Goal: Check status

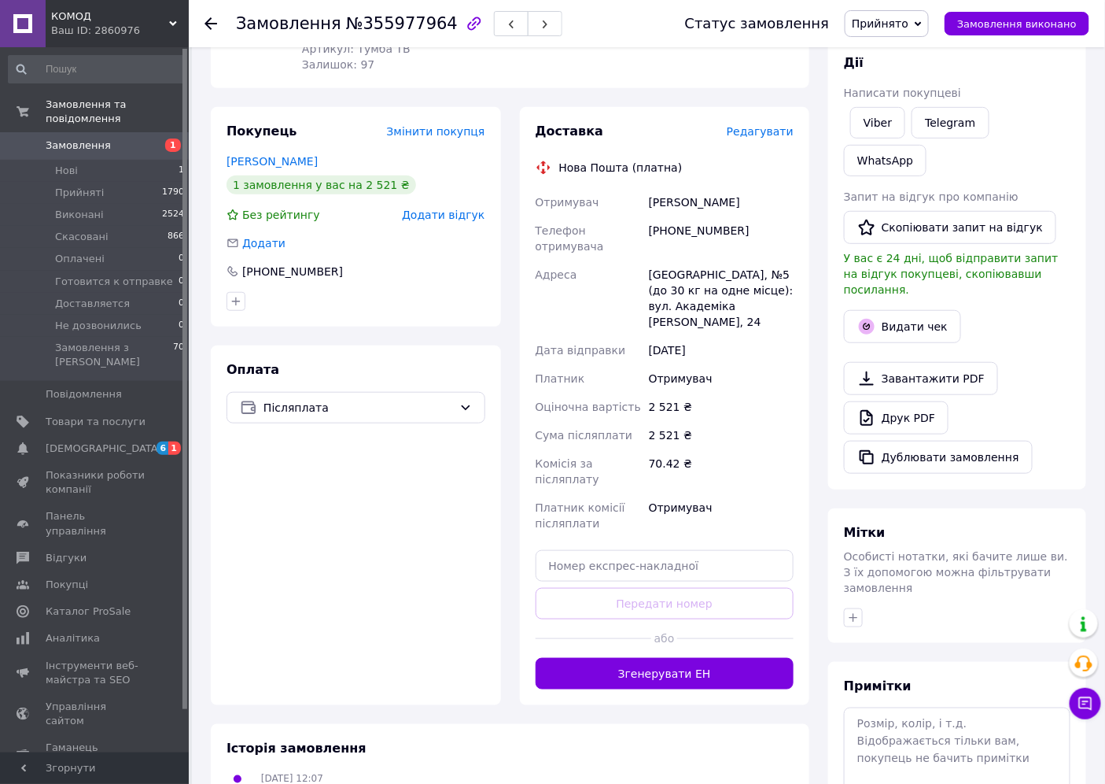
scroll to position [258, 0]
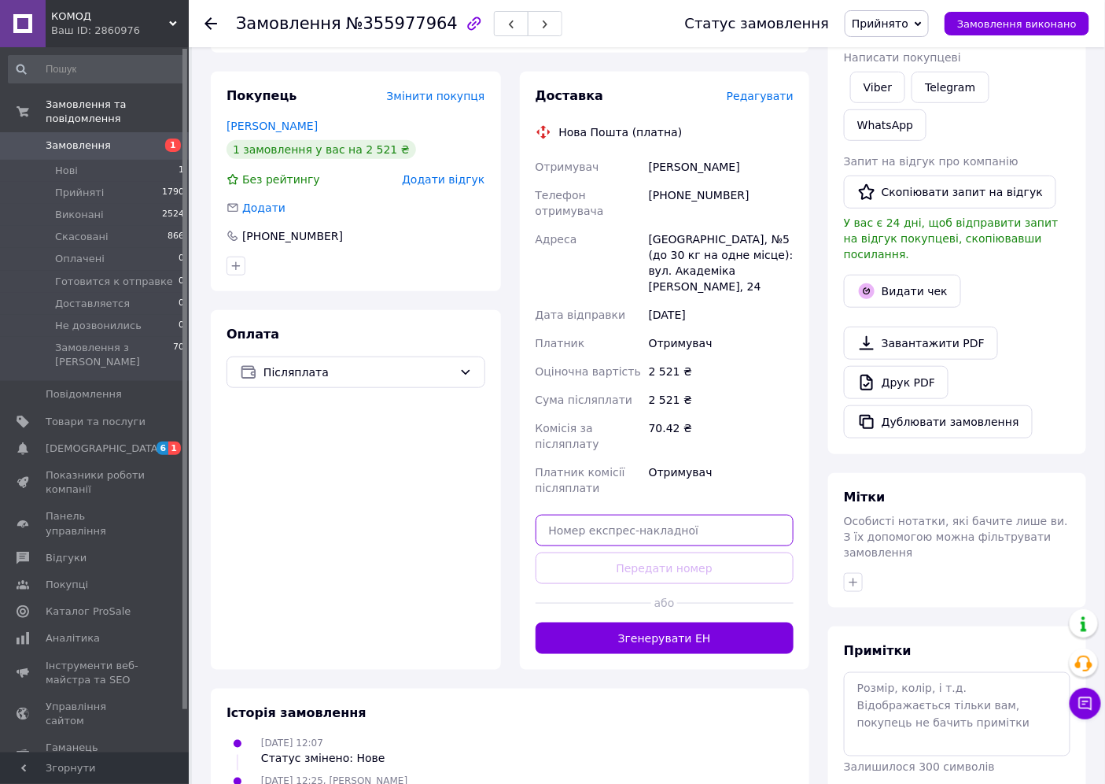
click at [571, 514] on input "text" at bounding box center [665, 529] width 259 height 31
paste input "20451225178262"
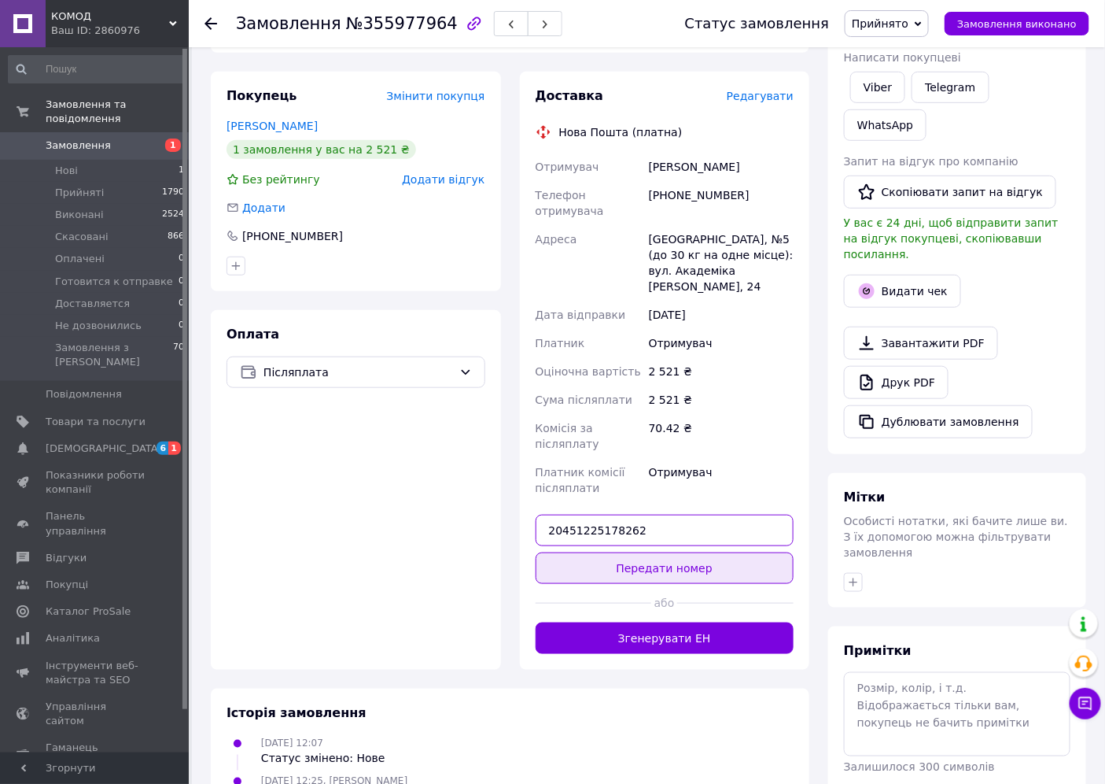
type input "20451225178262"
click at [588, 552] on button "Передати номер" at bounding box center [665, 567] width 259 height 31
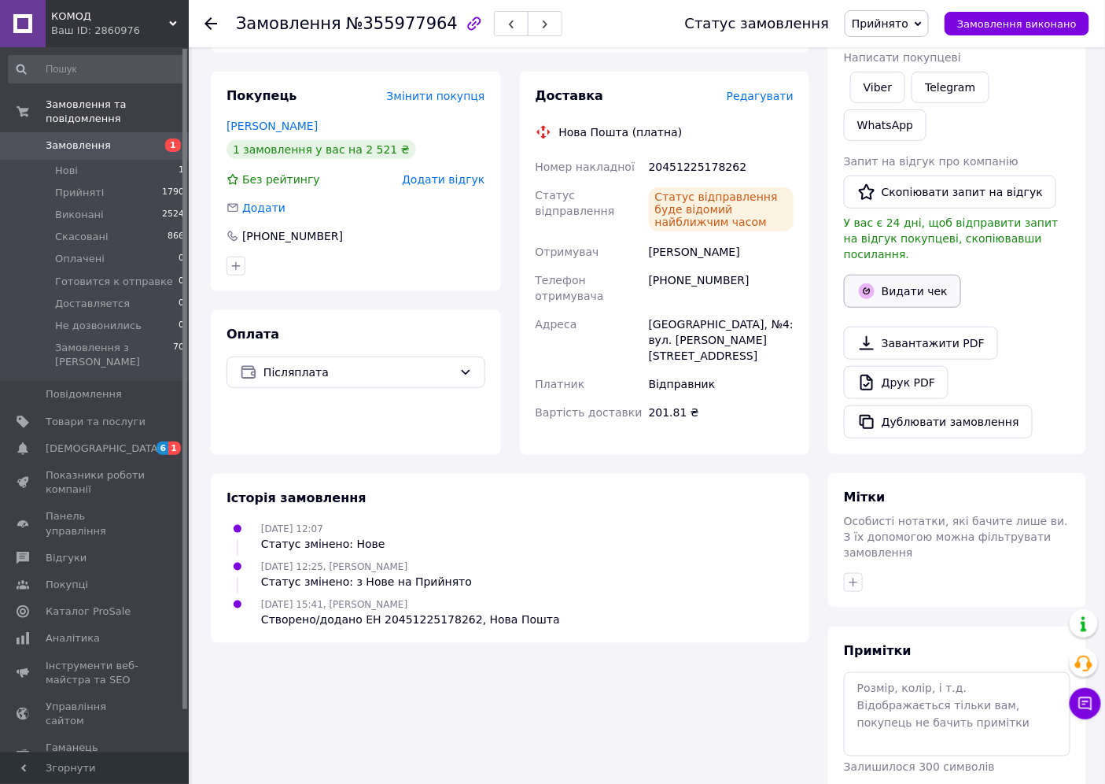
click at [870, 283] on icon "button" at bounding box center [867, 291] width 16 height 16
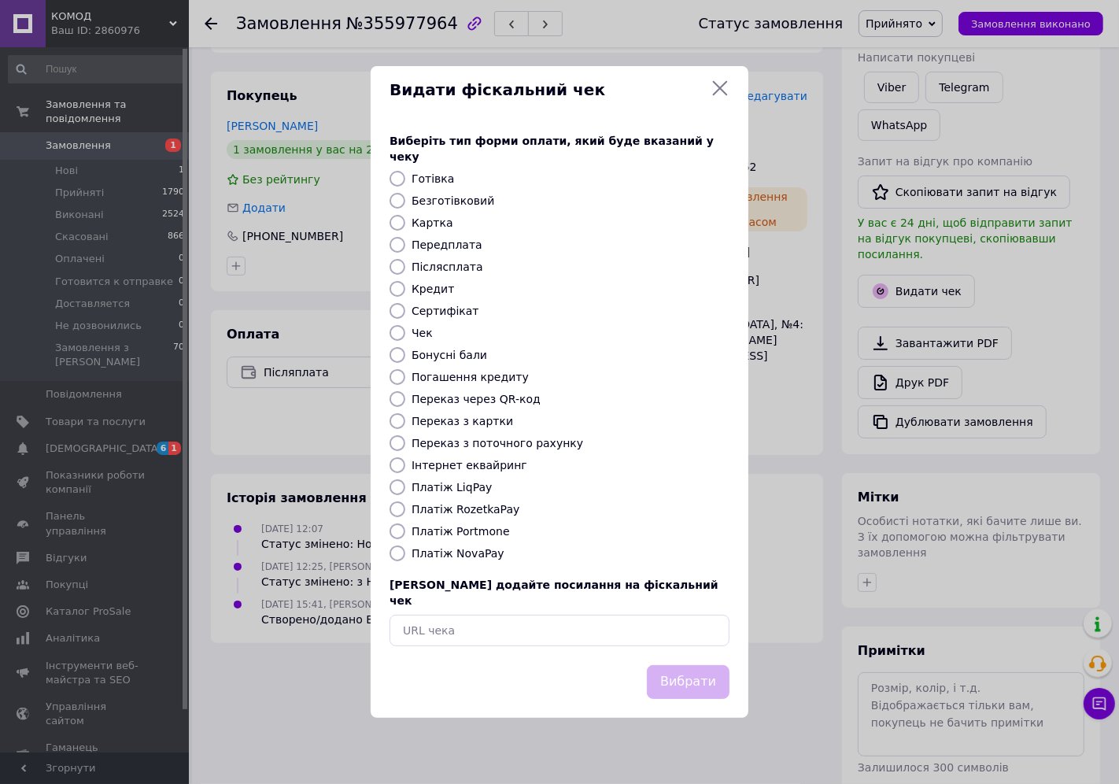
click at [397, 553] on input "Платіж NovaPay" at bounding box center [397, 553] width 16 height 16
radio input "true"
click at [677, 665] on button "Вибрати" at bounding box center [688, 682] width 83 height 34
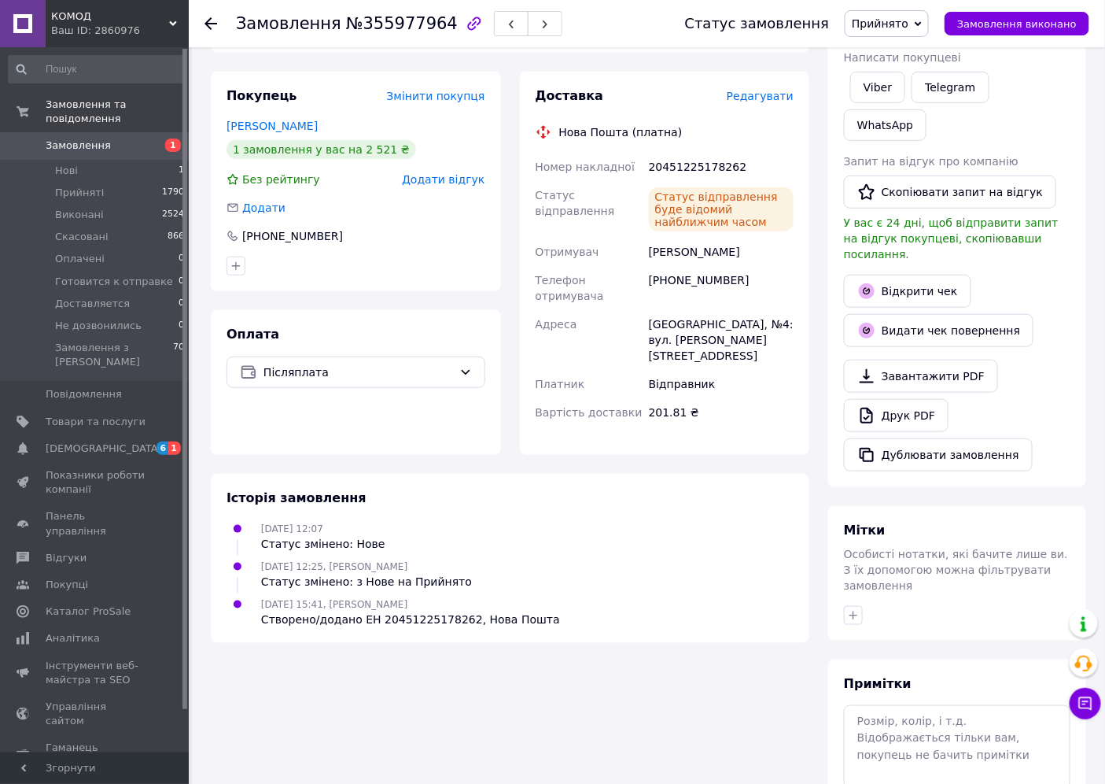
click at [208, 24] on use at bounding box center [211, 23] width 13 height 13
